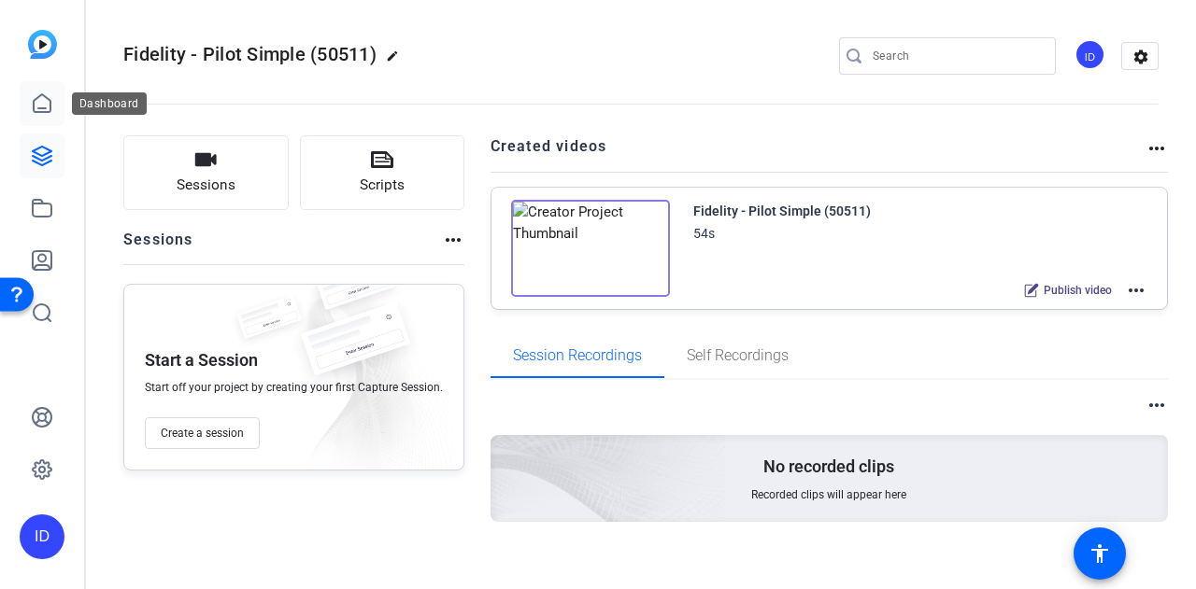
click at [38, 91] on link at bounding box center [42, 103] width 45 height 45
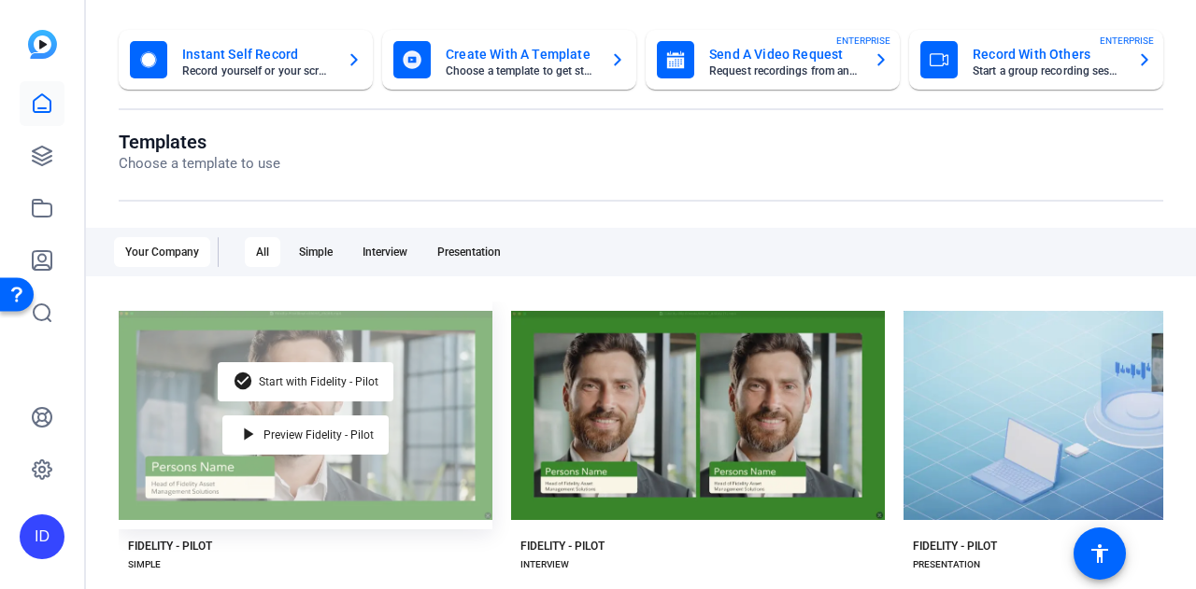
scroll to position [187, 0]
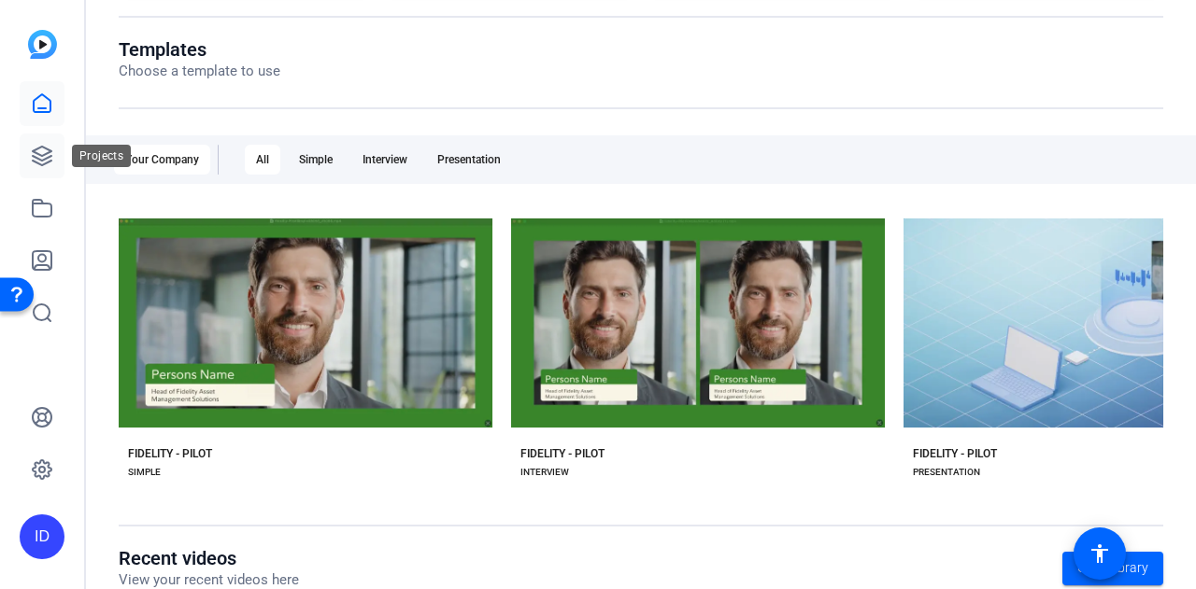
click at [40, 154] on icon at bounding box center [42, 156] width 22 height 22
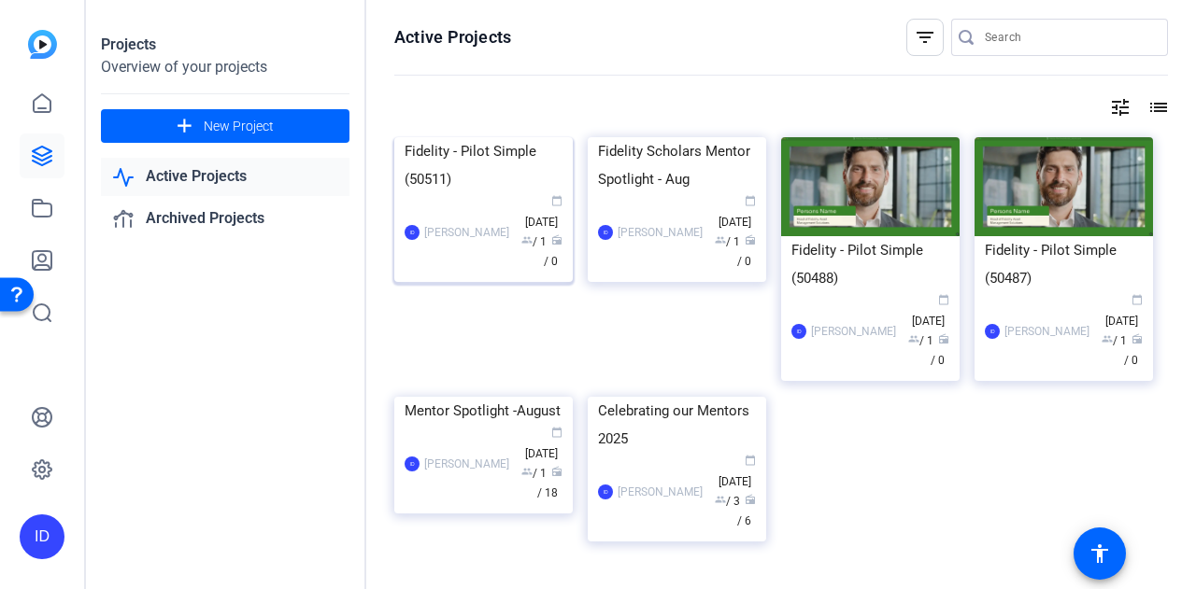
click at [497, 193] on div "Fidelity - Pilot Simple (50511)" at bounding box center [483, 165] width 158 height 56
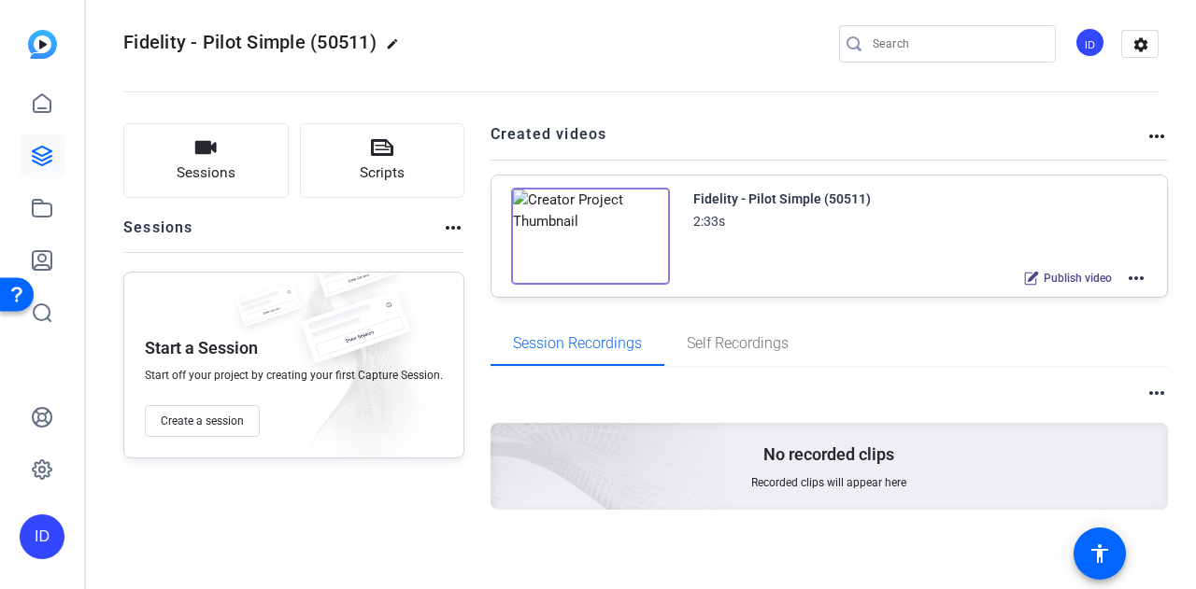
scroll to position [15, 0]
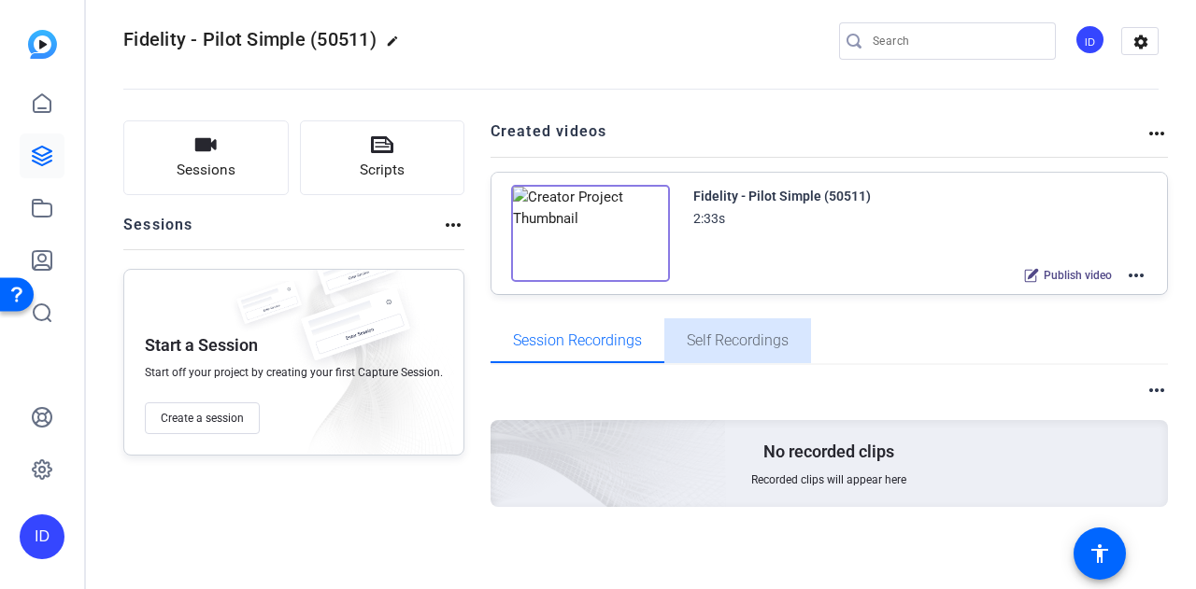
click at [745, 354] on span "Self Recordings" at bounding box center [738, 341] width 102 height 45
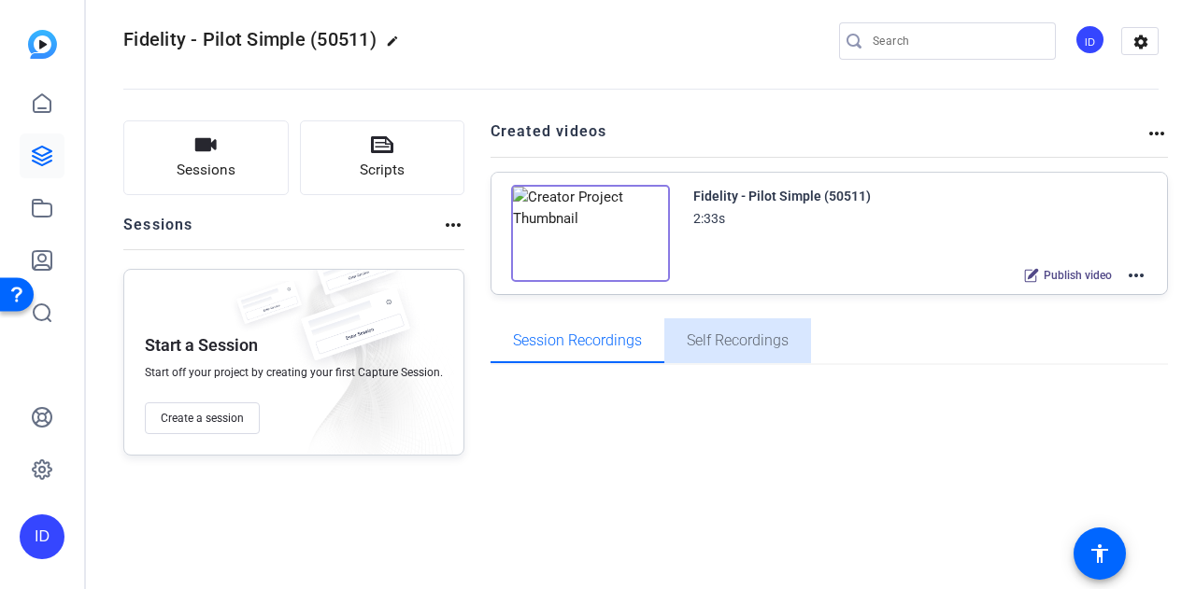
scroll to position [0, 0]
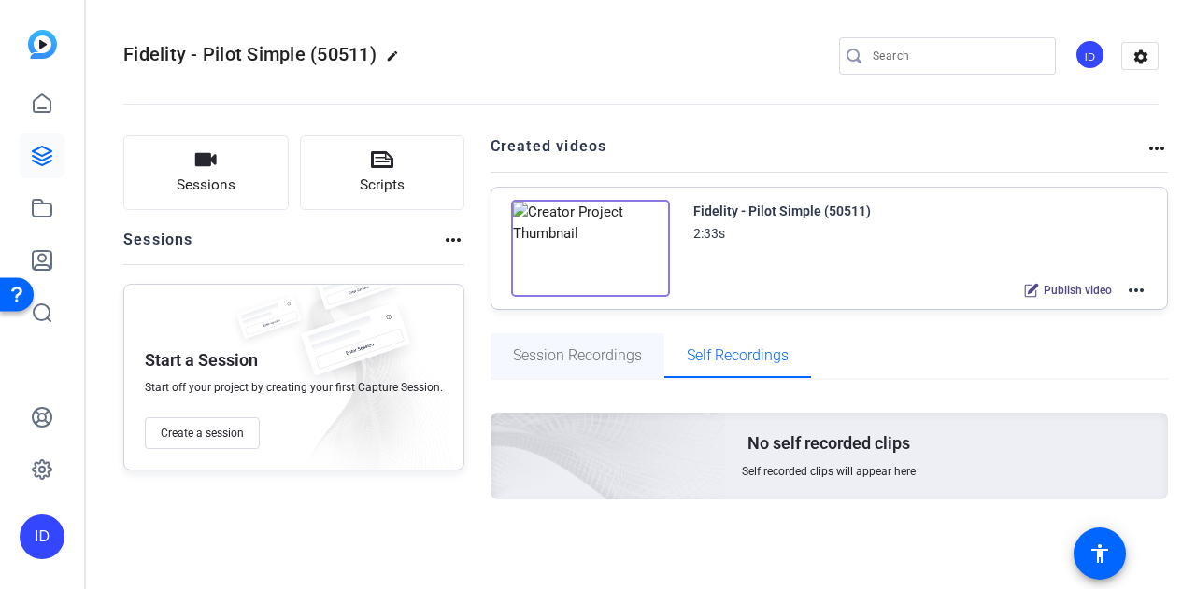
click at [603, 348] on span "Session Recordings" at bounding box center [577, 355] width 129 height 15
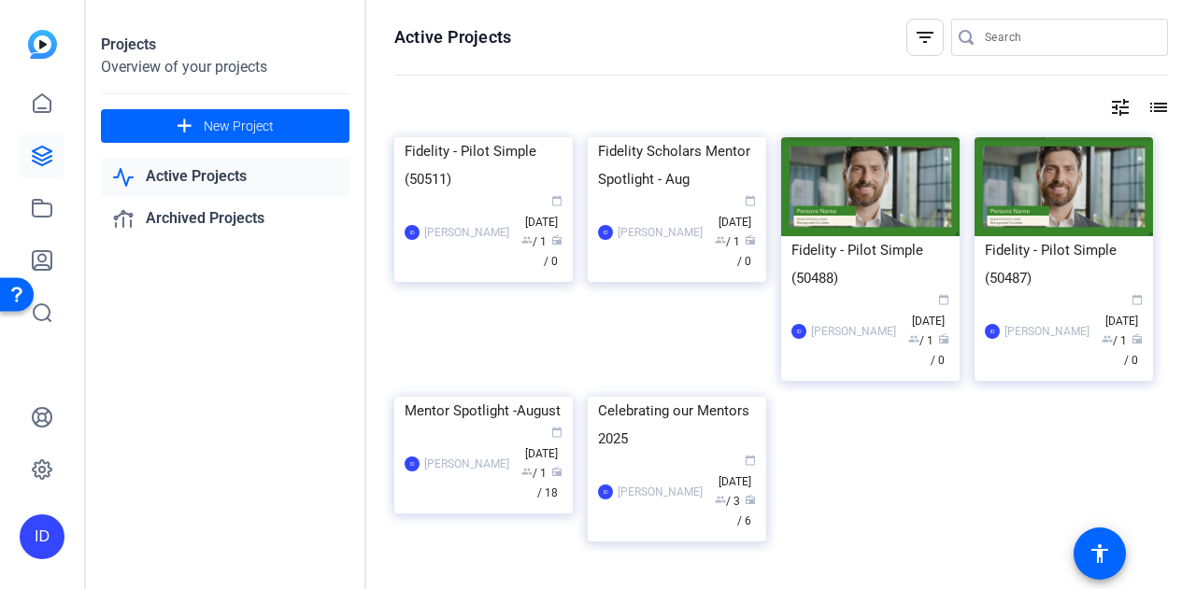
click at [163, 165] on link "Active Projects" at bounding box center [225, 177] width 248 height 38
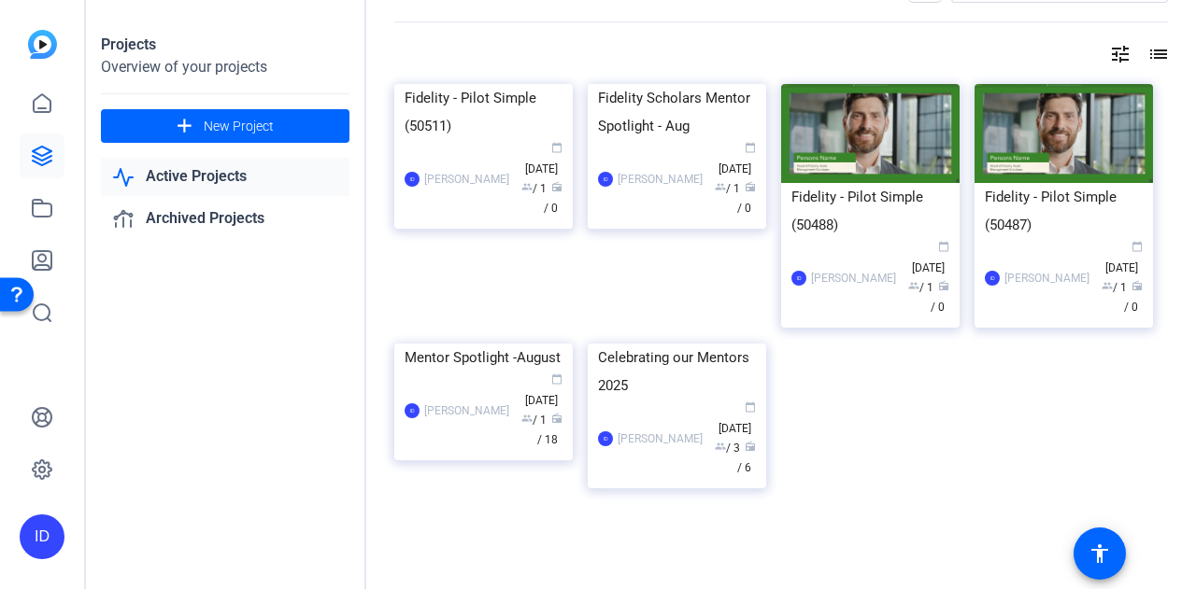
scroll to position [93, 0]
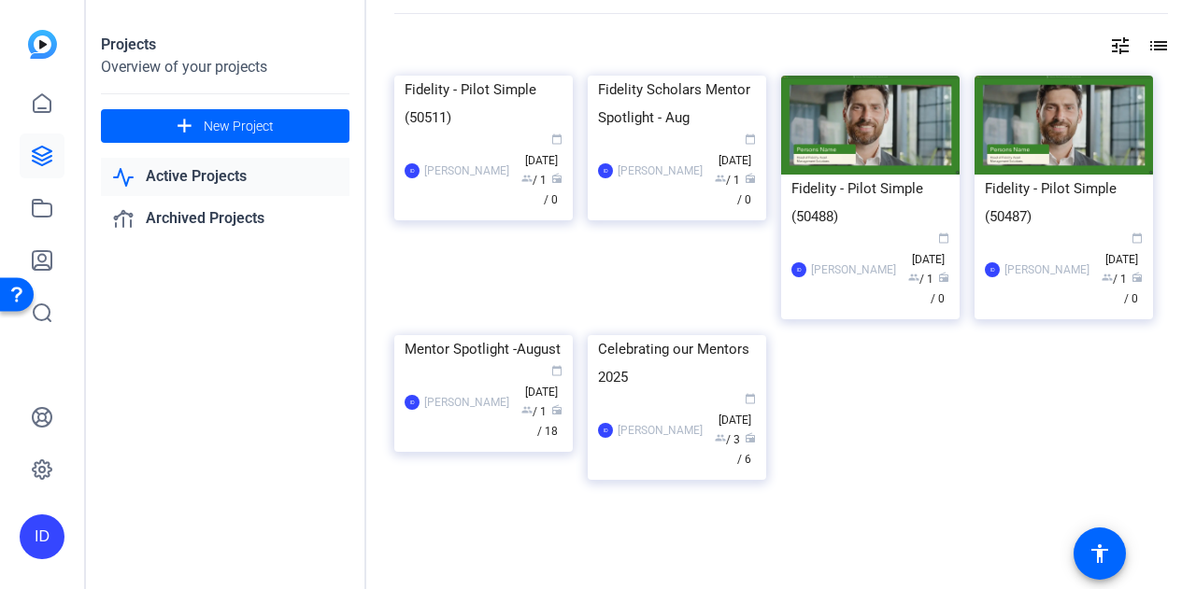
click at [474, 335] on img at bounding box center [483, 335] width 178 height 0
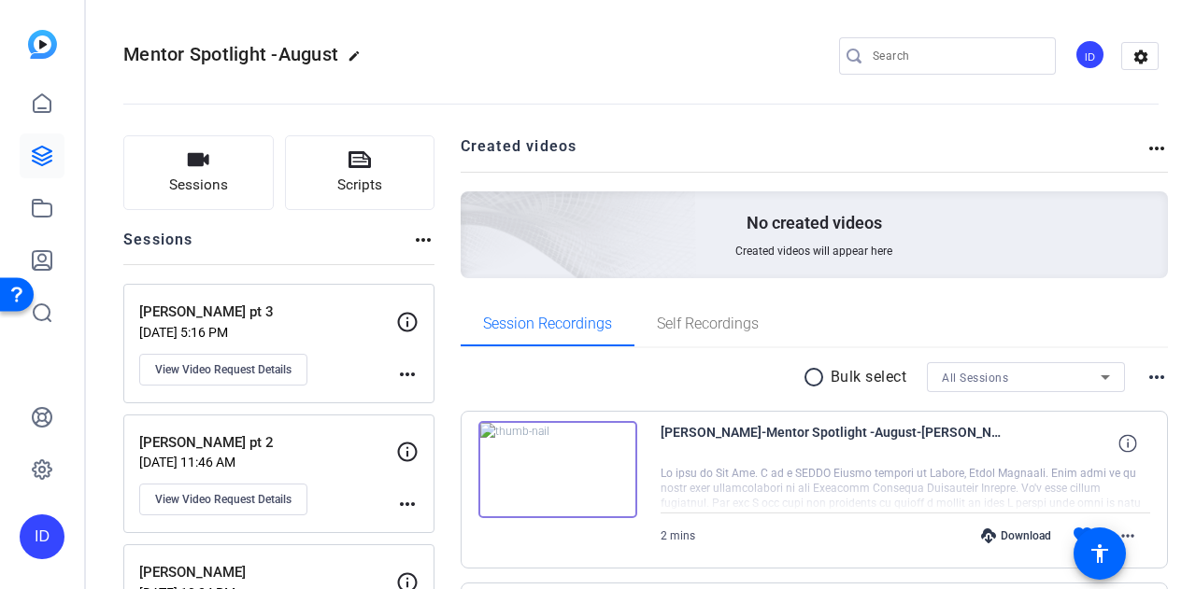
click at [317, 474] on div "[PERSON_NAME] pt 2 [DATE] 11:46 AM View Video Request Details" at bounding box center [267, 474] width 257 height 84
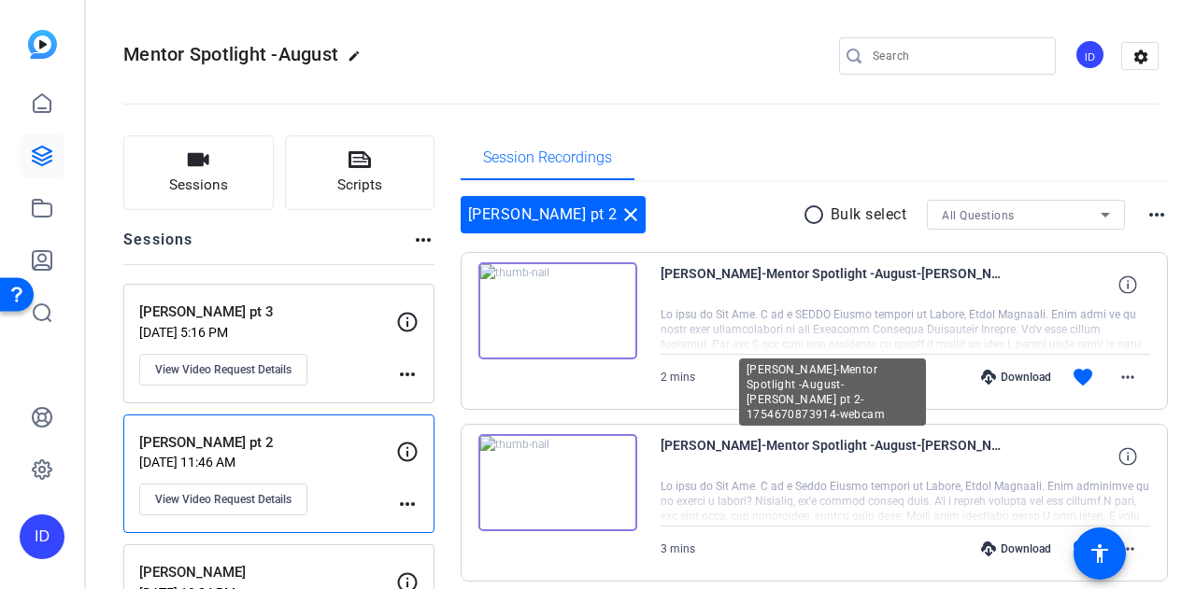
scroll to position [93, 0]
